Goal: Task Accomplishment & Management: Complete application form

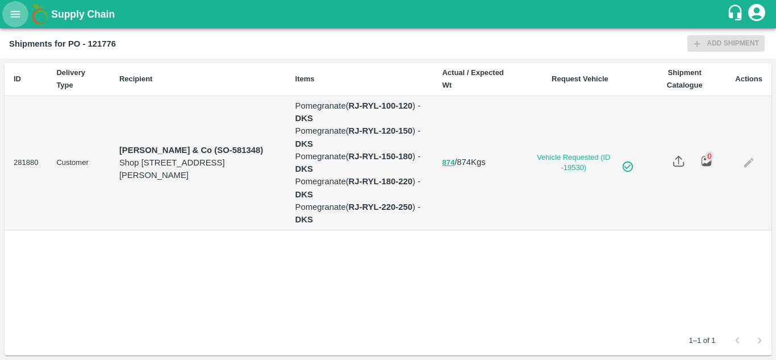
click at [12, 5] on button "open drawer" at bounding box center [15, 14] width 26 height 26
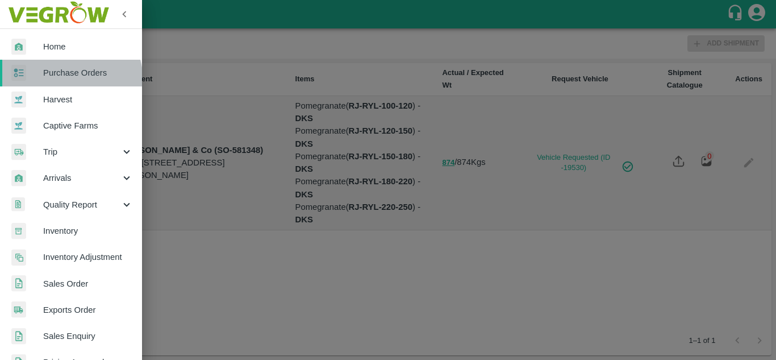
click at [55, 82] on link "Purchase Orders" at bounding box center [71, 73] width 142 height 26
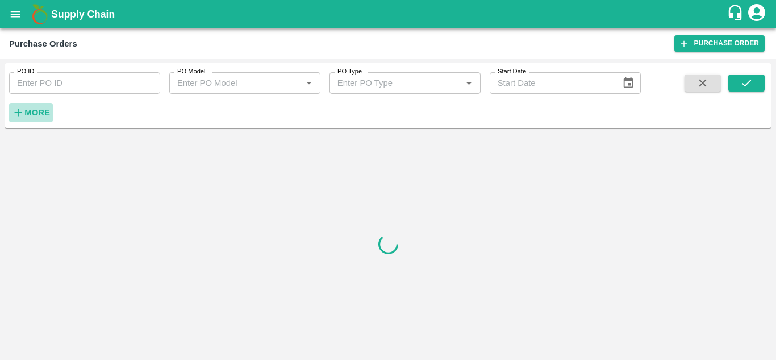
click at [37, 110] on strong "More" at bounding box center [37, 112] width 26 height 9
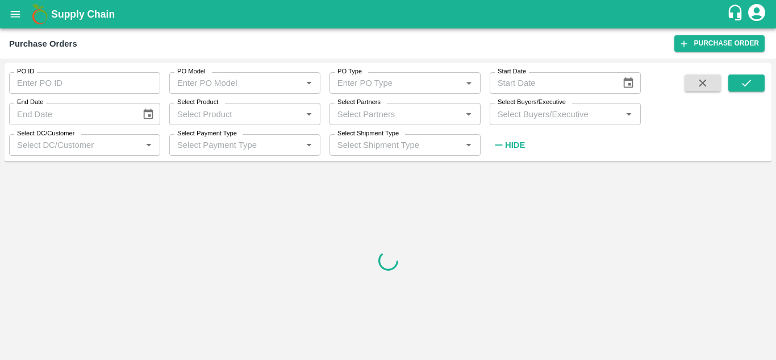
click at [511, 119] on input "Select Buyers/Executive" at bounding box center [556, 113] width 126 height 15
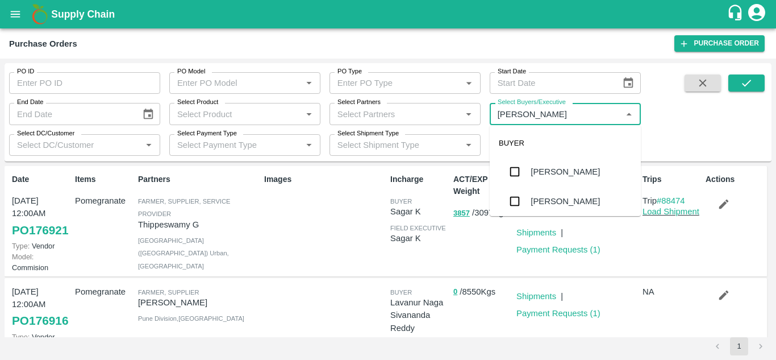
type input "Avinash"
click at [510, 204] on input "checkbox" at bounding box center [514, 201] width 23 height 23
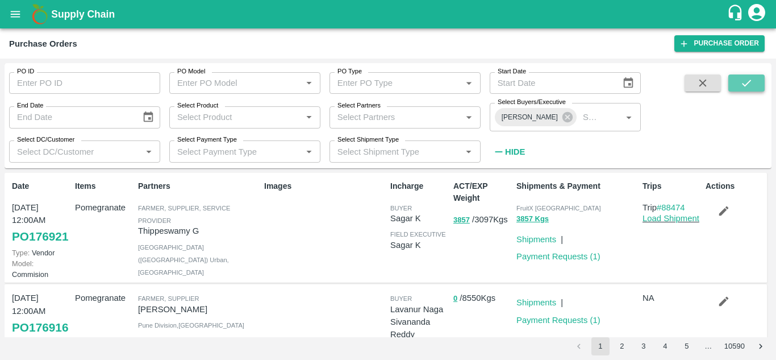
click at [745, 90] on button "submit" at bounding box center [746, 82] width 36 height 17
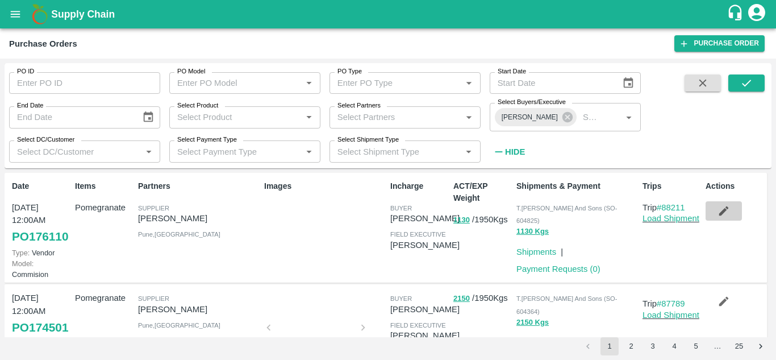
click at [723, 212] on icon "button" at bounding box center [723, 211] width 12 height 12
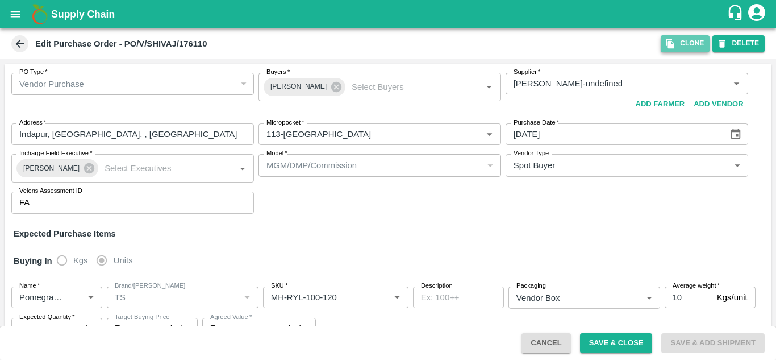
click at [673, 40] on icon "button" at bounding box center [670, 44] width 10 height 10
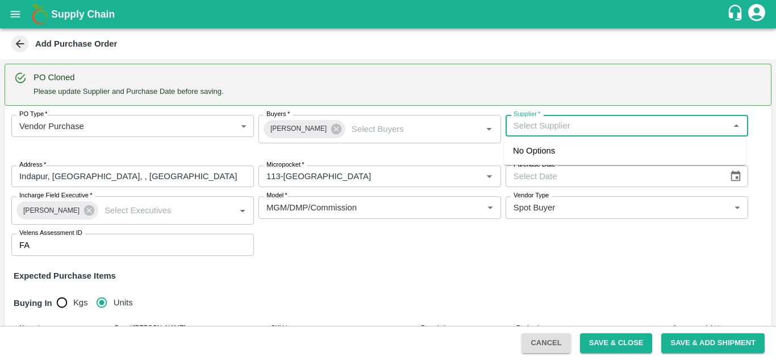
click at [578, 124] on input "Supplier   *" at bounding box center [617, 125] width 217 height 15
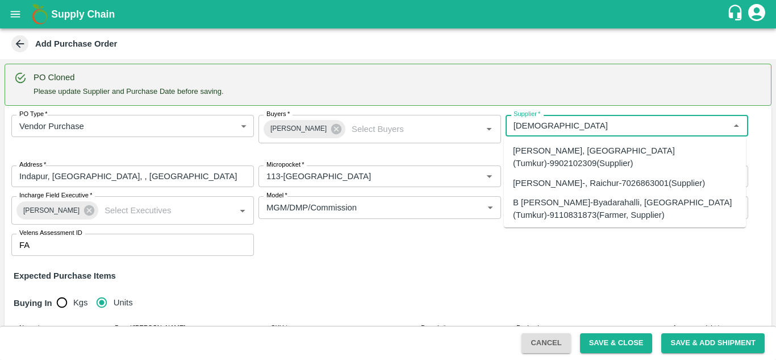
scroll to position [548, 0]
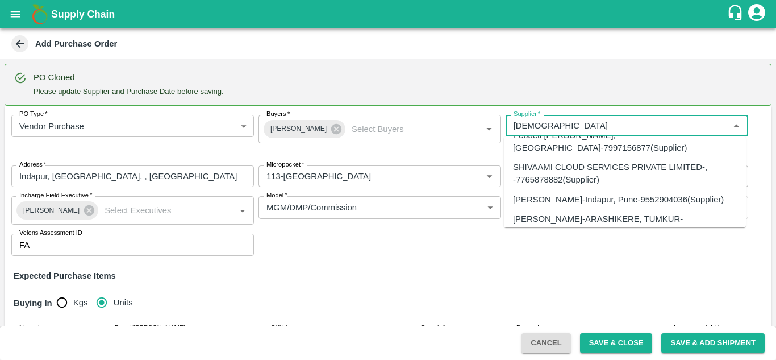
click at [535, 193] on div "[PERSON_NAME]-Indapur, Pune-9552904036(Supplier)" at bounding box center [618, 199] width 211 height 12
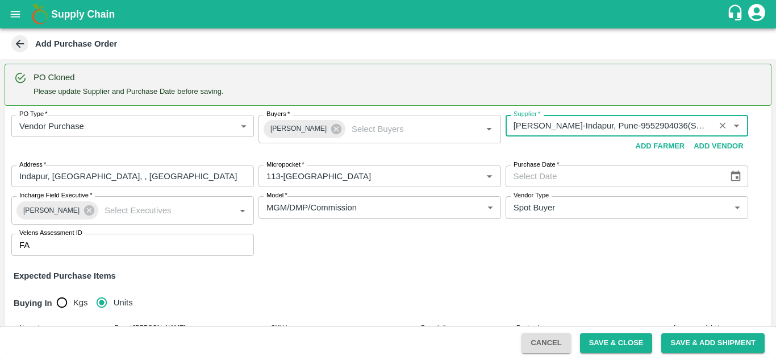
type input "[PERSON_NAME]-Indapur, Pune-9552904036(Supplier)"
click at [734, 176] on icon "Choose date" at bounding box center [735, 176] width 12 height 12
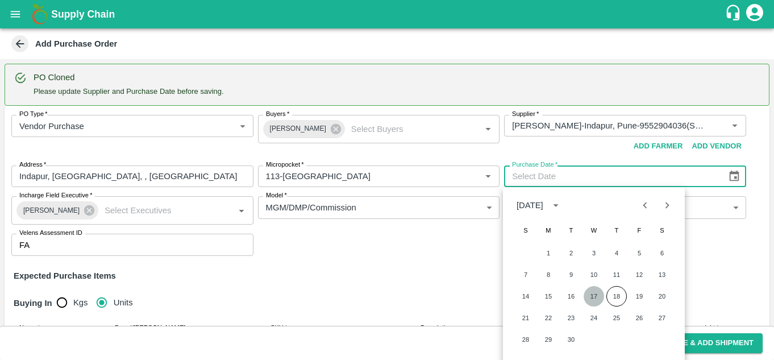
click at [598, 298] on button "17" at bounding box center [593, 296] width 20 height 20
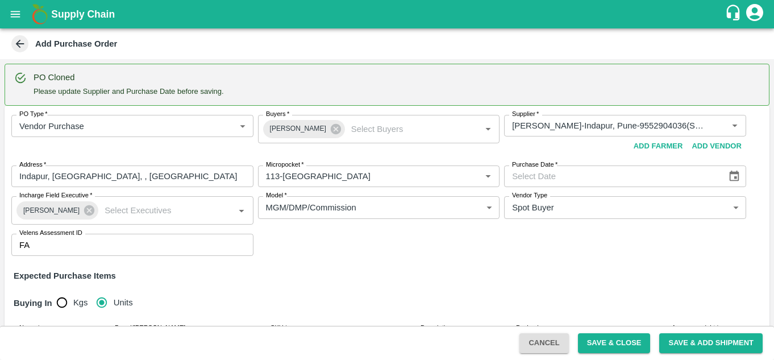
type input "[DATE]"
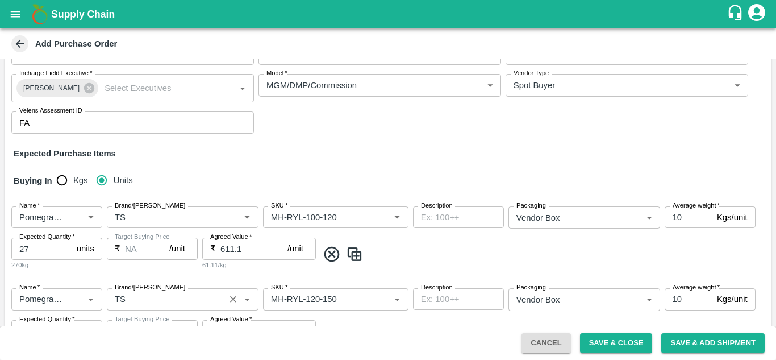
scroll to position [141, 0]
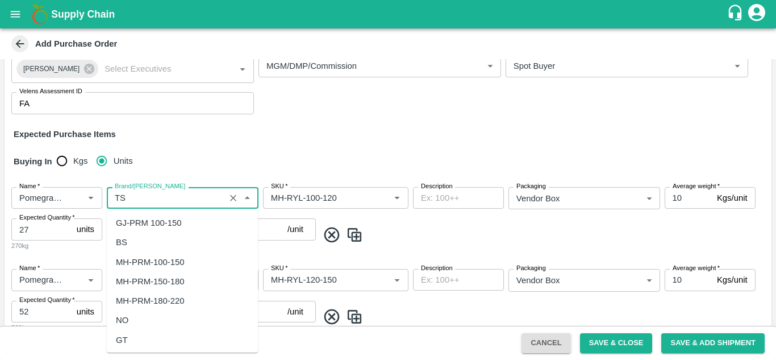
click at [151, 199] on input "Brand/[PERSON_NAME]" at bounding box center [165, 197] width 111 height 15
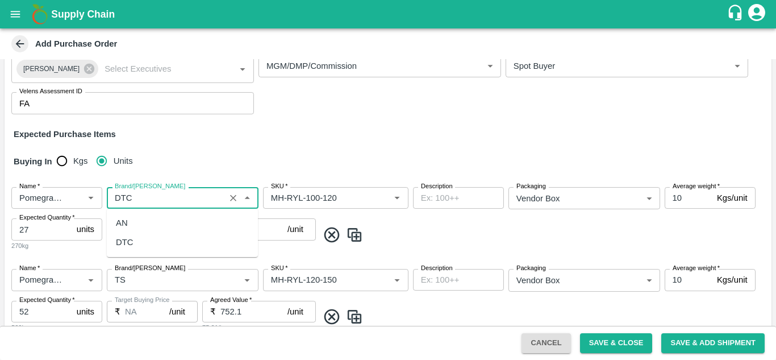
scroll to position [0, 0]
click at [140, 240] on div "DTC" at bounding box center [182, 241] width 151 height 19
type input "DTC"
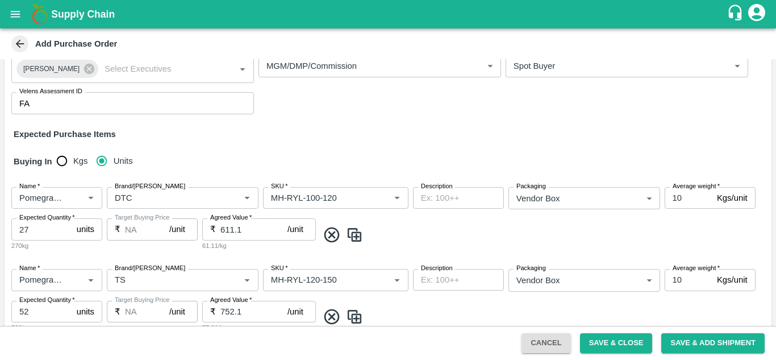
click at [392, 236] on span at bounding box center [542, 235] width 449 height 19
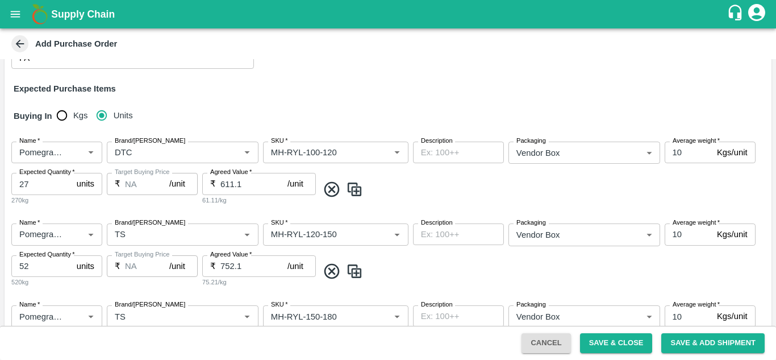
scroll to position [187, 0]
click at [175, 235] on input "Brand/[PERSON_NAME]" at bounding box center [165, 233] width 111 height 15
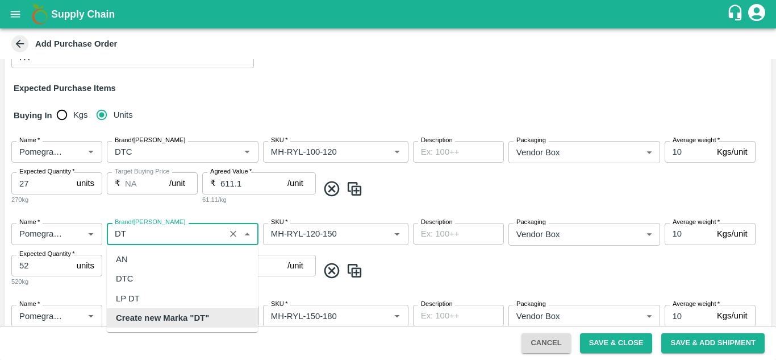
scroll to position [0, 0]
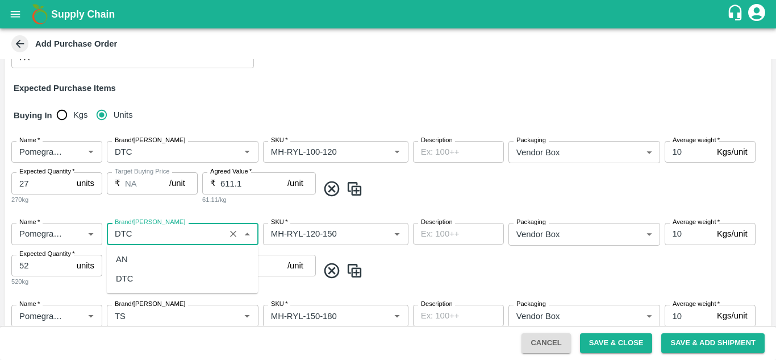
click at [147, 276] on div "DTC" at bounding box center [182, 278] width 151 height 19
type input "DTC"
click at [401, 283] on div "Name   * Name   * Brand/[PERSON_NAME]/[PERSON_NAME]   * SKU   * Description x D…" at bounding box center [388, 255] width 767 height 82
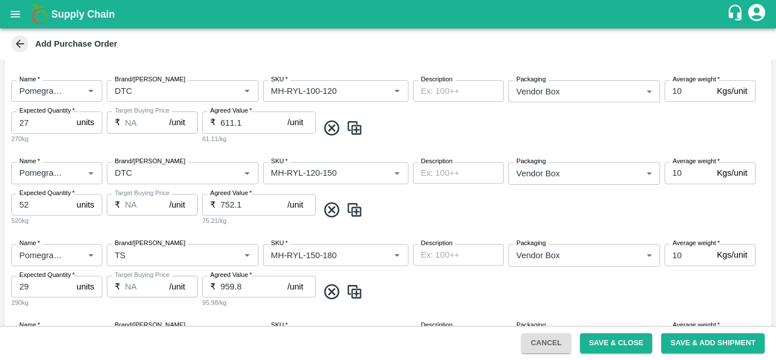
scroll to position [259, 0]
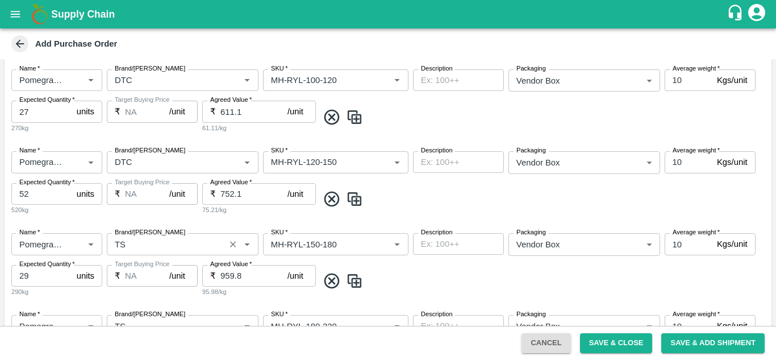
click at [152, 234] on div "Brand/[PERSON_NAME]" at bounding box center [183, 244] width 152 height 22
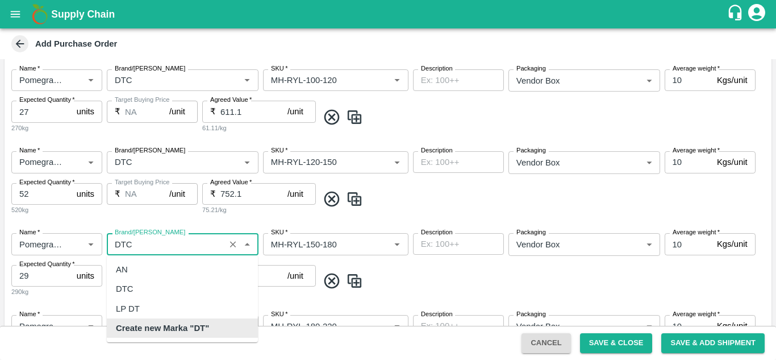
scroll to position [0, 0]
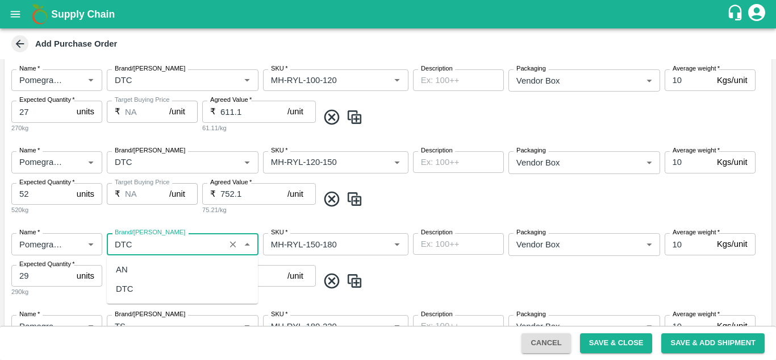
click at [144, 289] on div "DTC" at bounding box center [182, 288] width 151 height 19
type input "DTC"
click at [377, 196] on span at bounding box center [542, 199] width 449 height 19
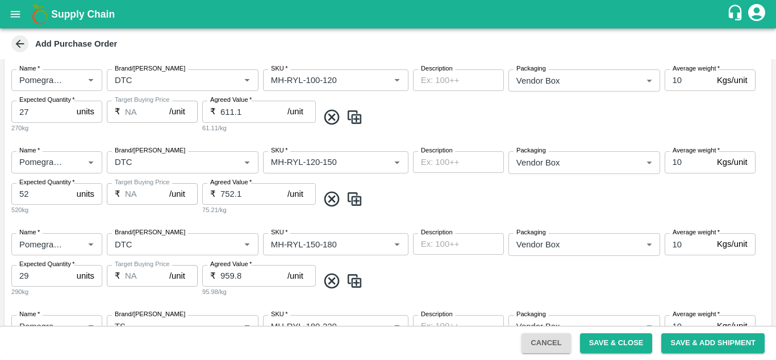
scroll to position [349, 0]
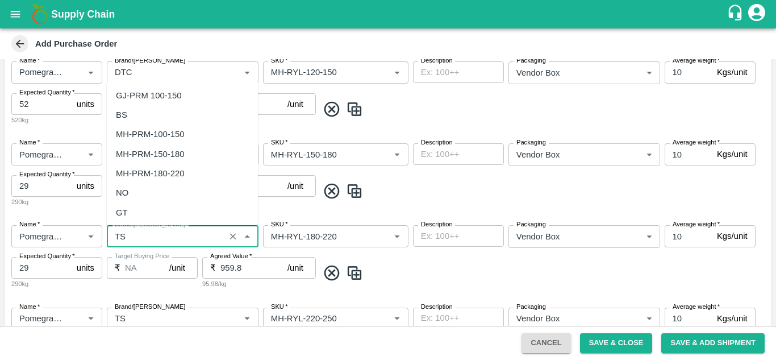
click at [168, 241] on input "Brand/[PERSON_NAME]" at bounding box center [165, 235] width 111 height 15
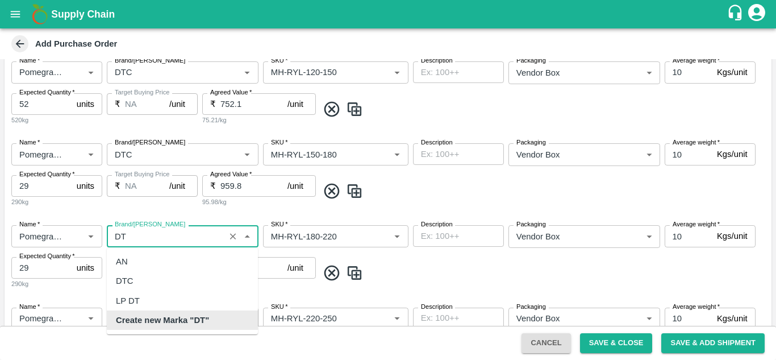
scroll to position [0, 0]
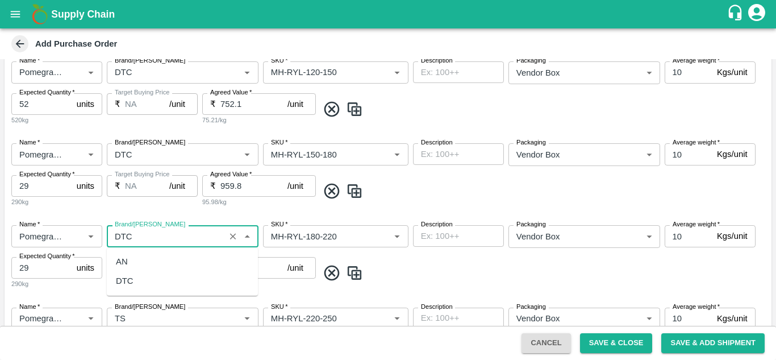
click at [166, 279] on div "DTC" at bounding box center [182, 280] width 151 height 19
type input "DTC"
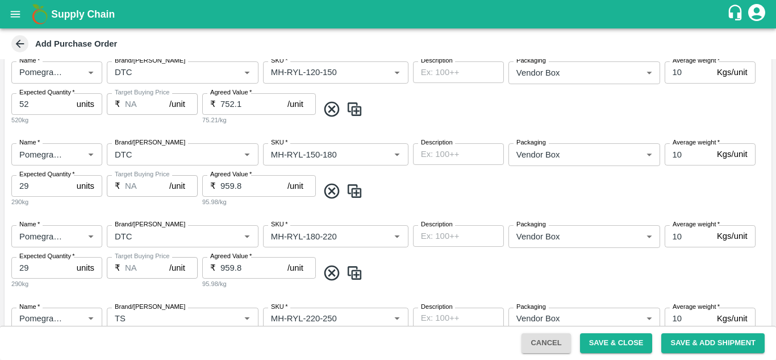
click at [408, 265] on span at bounding box center [542, 273] width 449 height 19
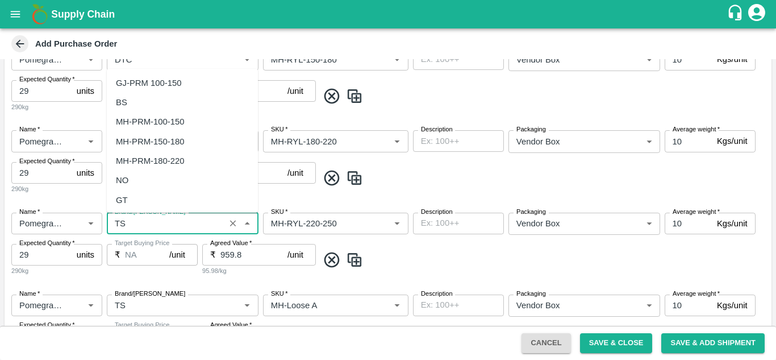
click at [164, 223] on input "Brand/[PERSON_NAME]" at bounding box center [165, 223] width 111 height 15
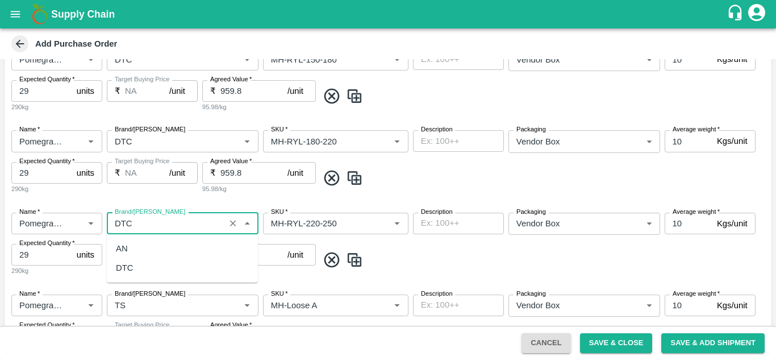
click at [157, 268] on div "DTC" at bounding box center [182, 267] width 151 height 19
type input "DTC"
click at [458, 256] on span at bounding box center [542, 260] width 449 height 19
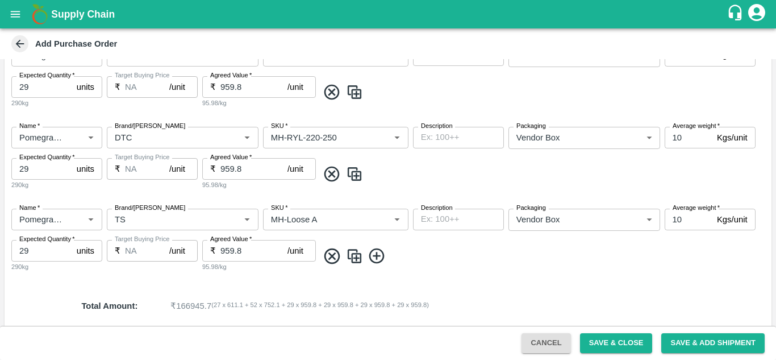
scroll to position [551, 0]
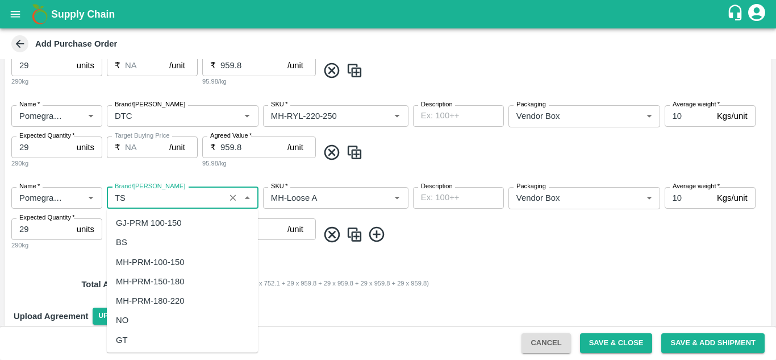
click at [135, 195] on input "Brand/[PERSON_NAME]" at bounding box center [165, 197] width 111 height 15
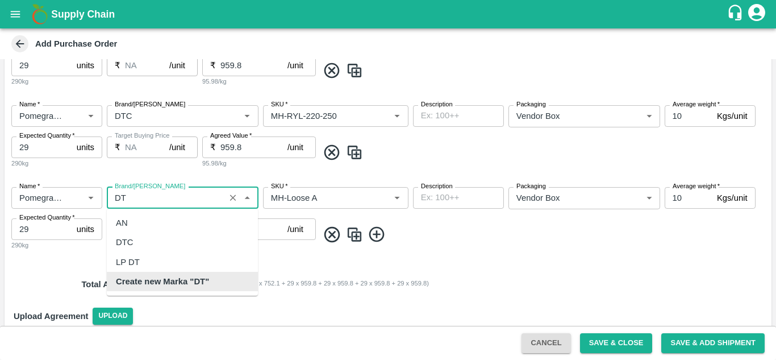
scroll to position [0, 0]
click at [126, 233] on div "DTC" at bounding box center [182, 241] width 151 height 19
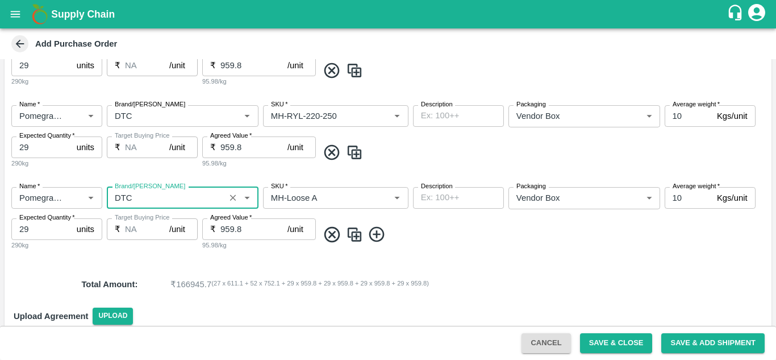
type input "DTC"
click at [136, 253] on div "Name   * Name   * Brand/[PERSON_NAME]/[PERSON_NAME]   * SKU   * Description x D…" at bounding box center [388, 219] width 767 height 82
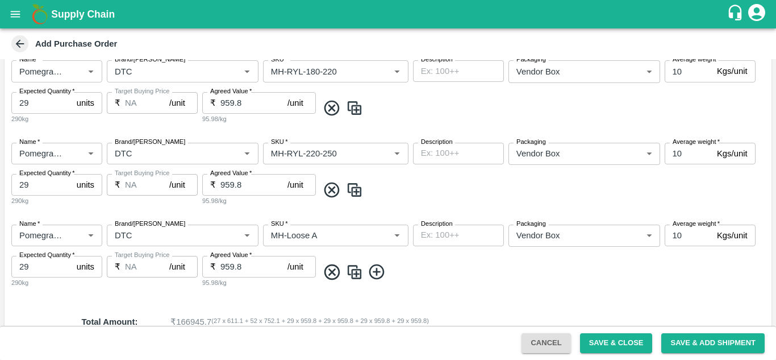
scroll to position [517, 0]
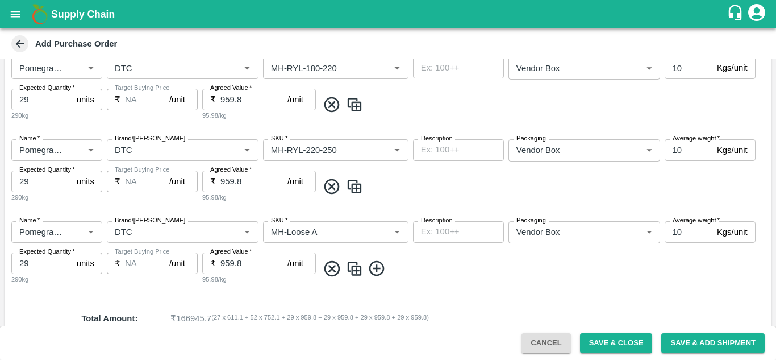
click at [357, 186] on img at bounding box center [354, 186] width 17 height 19
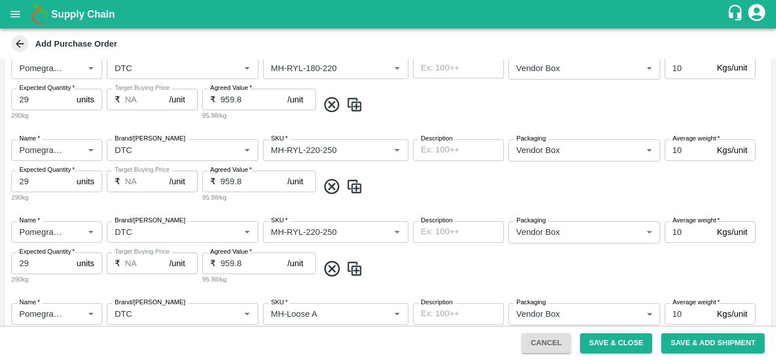
type input "MH-RYL-220-250"
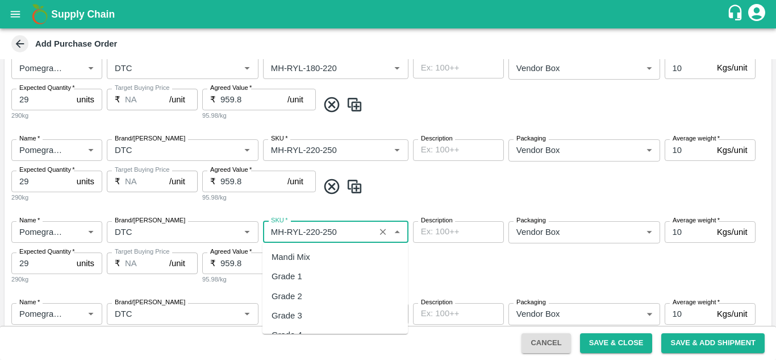
click at [345, 235] on input "SKU   *" at bounding box center [318, 231] width 105 height 15
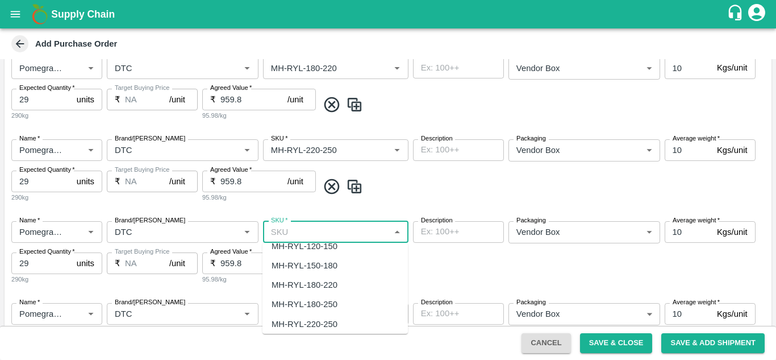
scroll to position [0, 0]
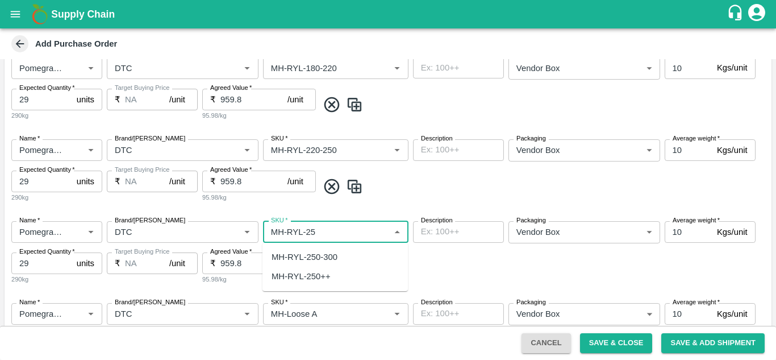
click at [320, 252] on div "MH-RYL-250-300" at bounding box center [305, 257] width 66 height 12
type input "MH-RYL-250-300"
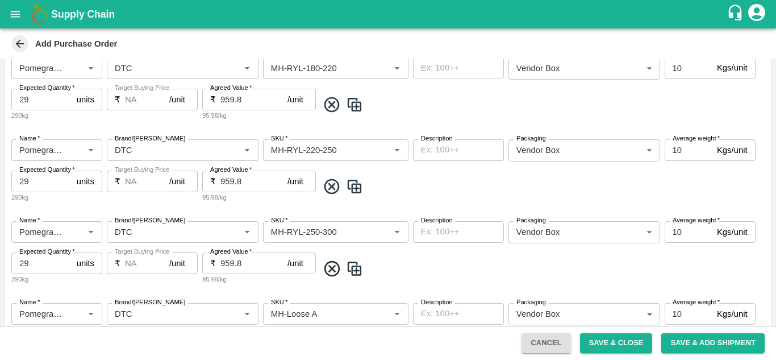
click at [412, 268] on span at bounding box center [542, 268] width 449 height 19
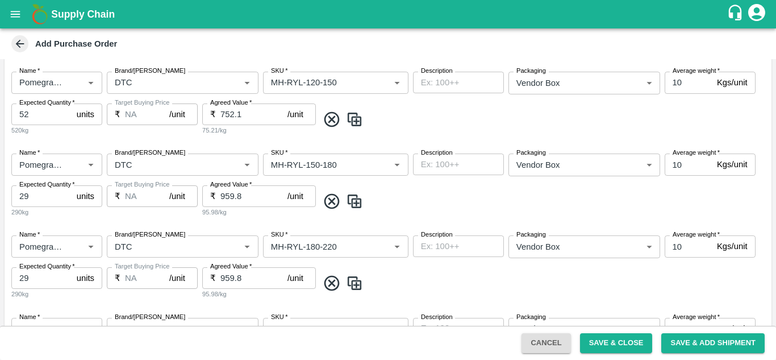
scroll to position [685, 0]
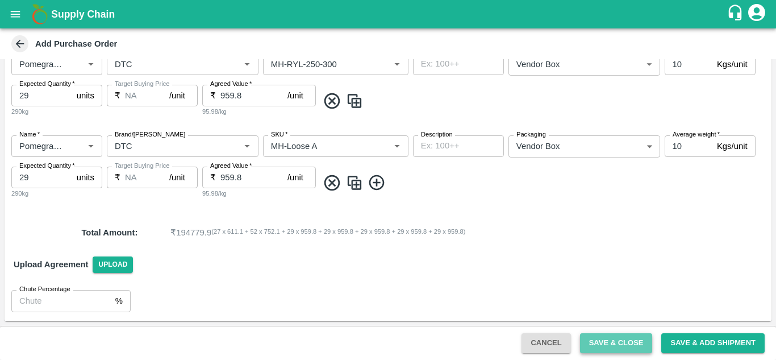
click at [610, 350] on button "Save & Close" at bounding box center [616, 343] width 73 height 20
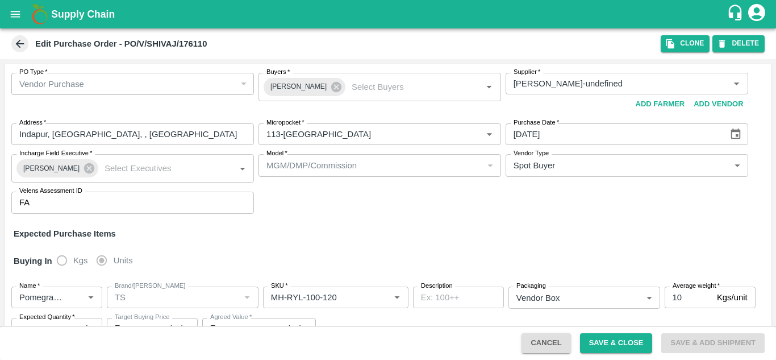
click at [16, 40] on icon at bounding box center [20, 43] width 12 height 12
